Goal: Task Accomplishment & Management: Manage account settings

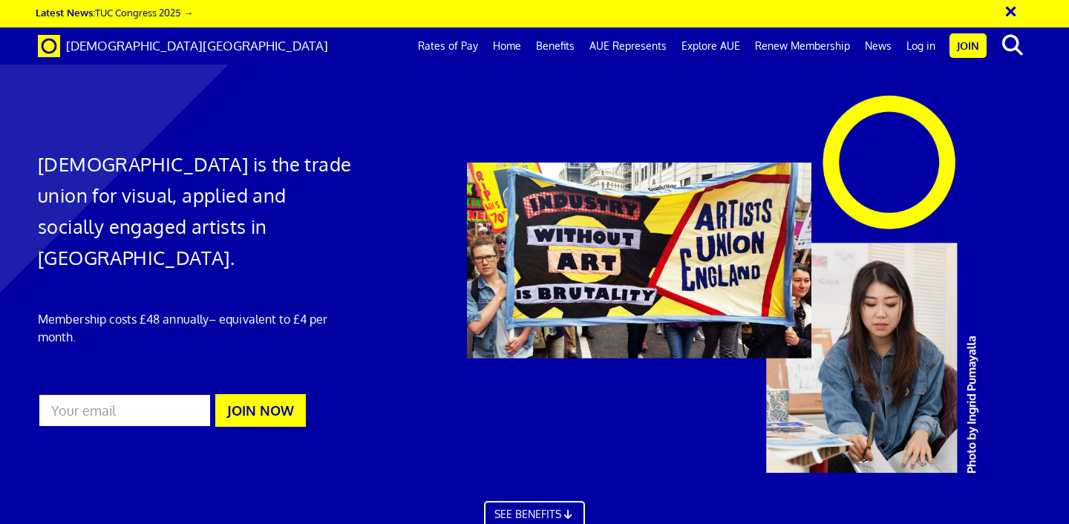
scroll to position [0, 8]
click at [921, 44] on link "Log in" at bounding box center [921, 45] width 44 height 37
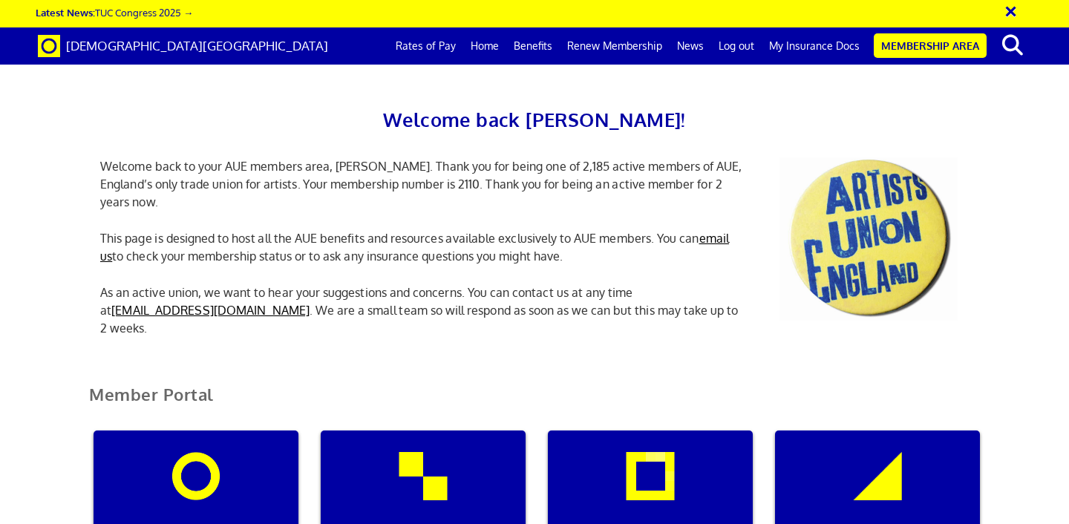
scroll to position [0, 4]
click at [809, 45] on link "My Insurance Docs" at bounding box center [814, 45] width 105 height 37
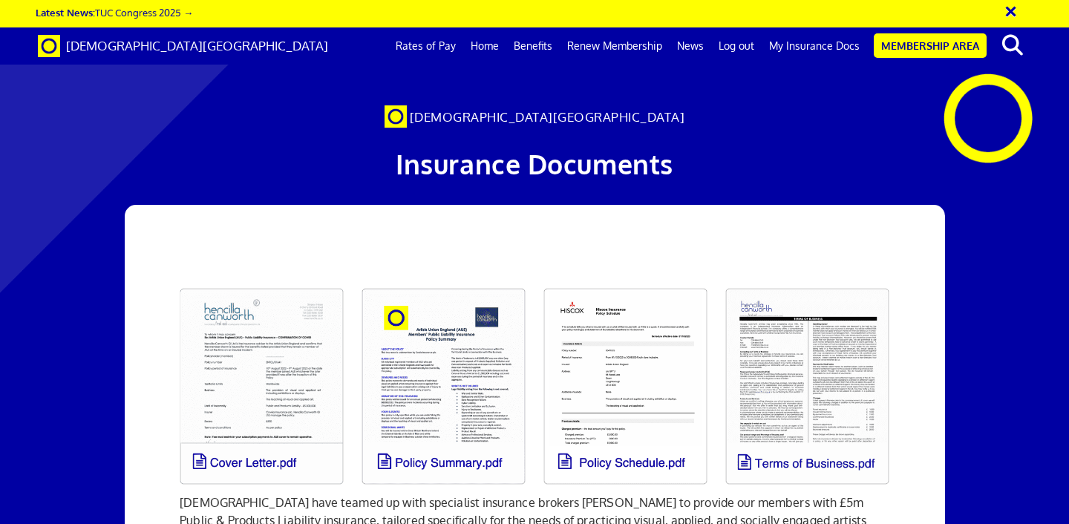
scroll to position [82, 0]
click at [627, 329] on link at bounding box center [626, 386] width 182 height 215
click at [936, 47] on link "Membership Area" at bounding box center [930, 45] width 113 height 25
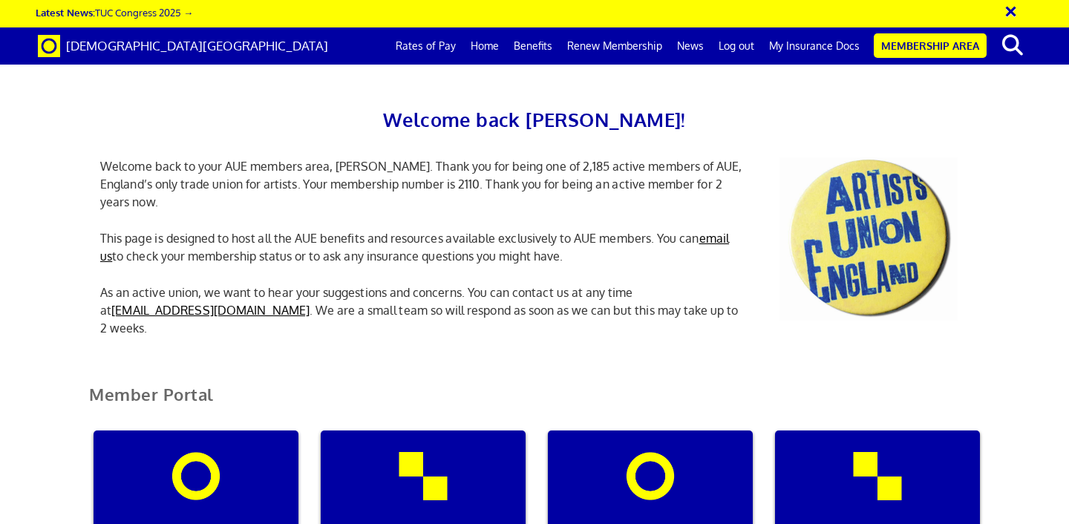
scroll to position [204, 0]
click at [200, 431] on div "Manage my membership" at bounding box center [196, 502] width 205 height 143
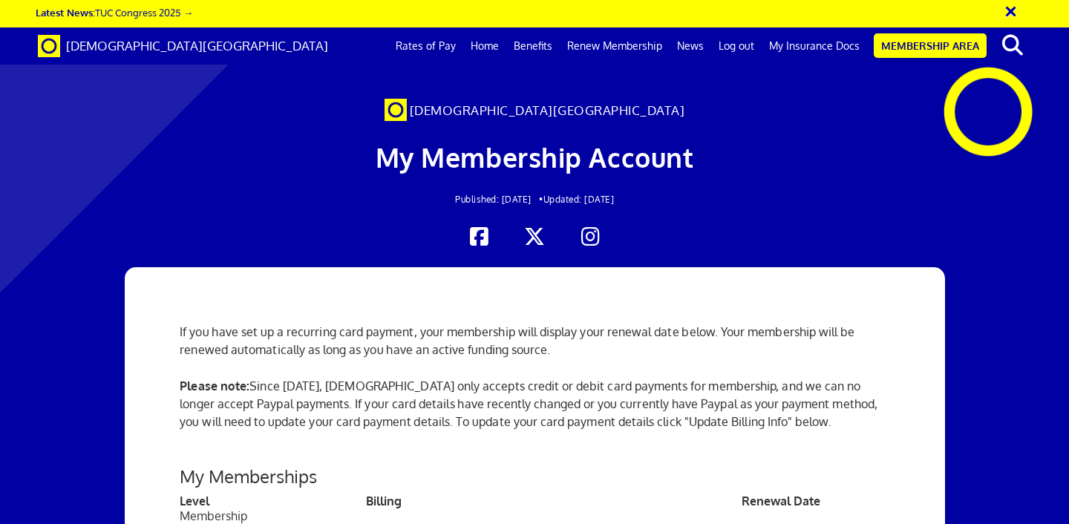
scroll to position [420, 0]
